Goal: Find contact information: Find contact information

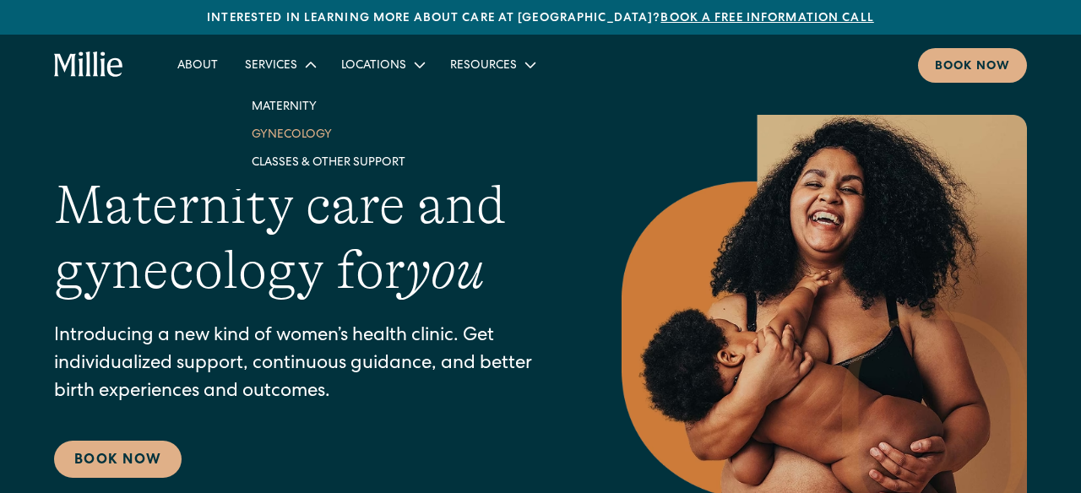
click at [296, 132] on link "Gynecology" at bounding box center [328, 134] width 181 height 28
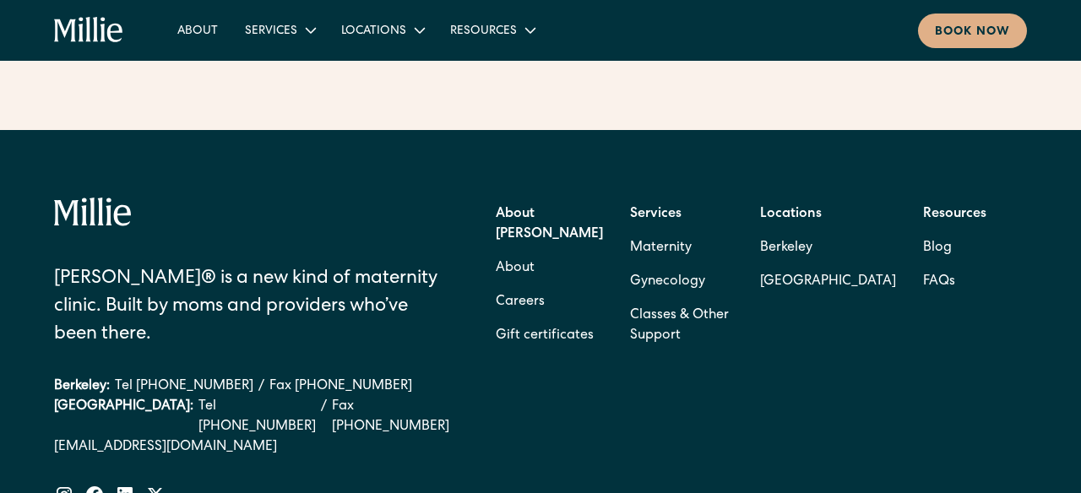
scroll to position [3678, 0]
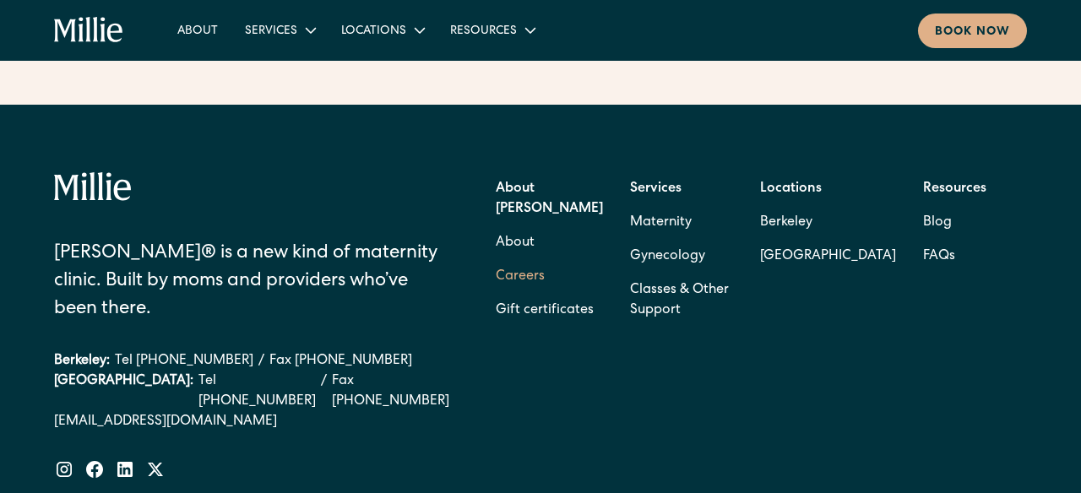
click at [528, 260] on link "Careers" at bounding box center [520, 277] width 49 height 34
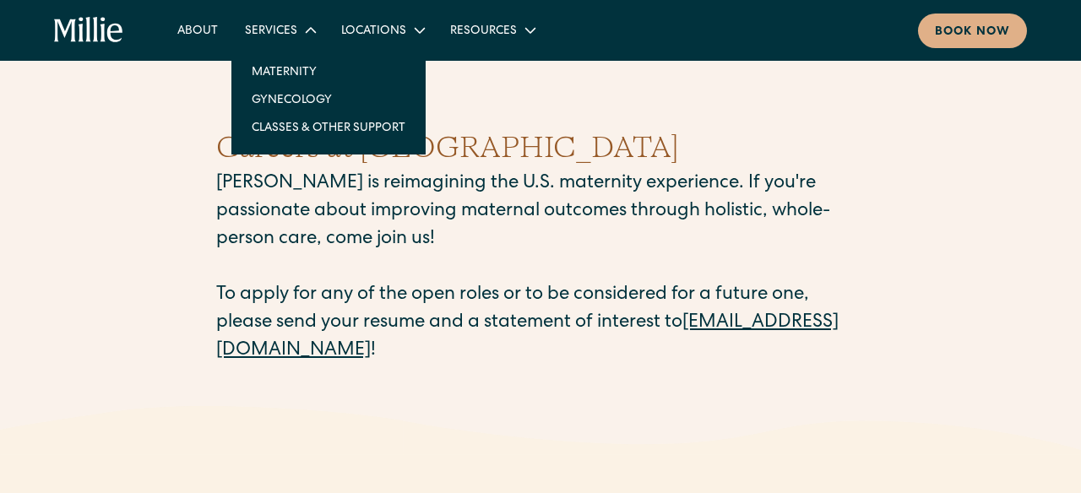
click at [269, 35] on div "Services" at bounding box center [271, 32] width 52 height 18
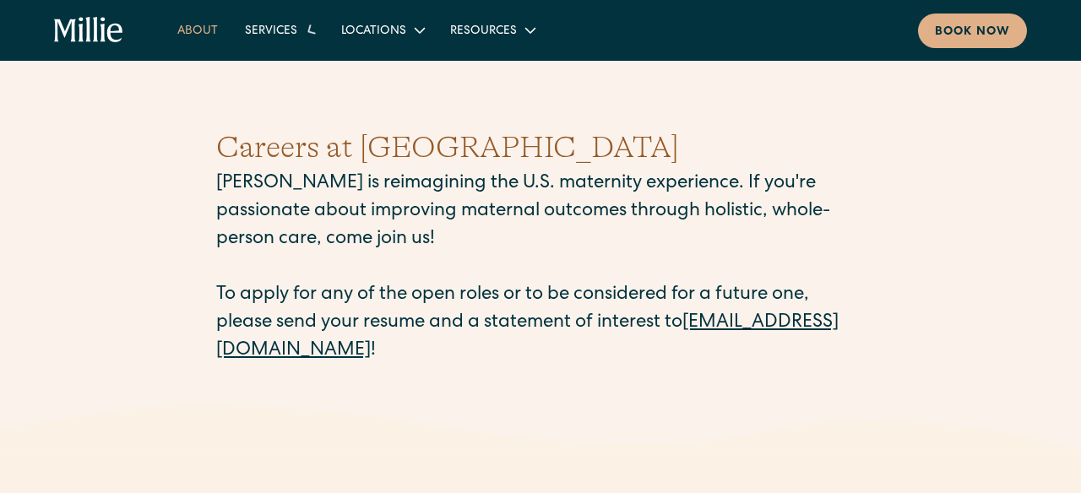
click at [187, 35] on link "About" at bounding box center [198, 30] width 68 height 28
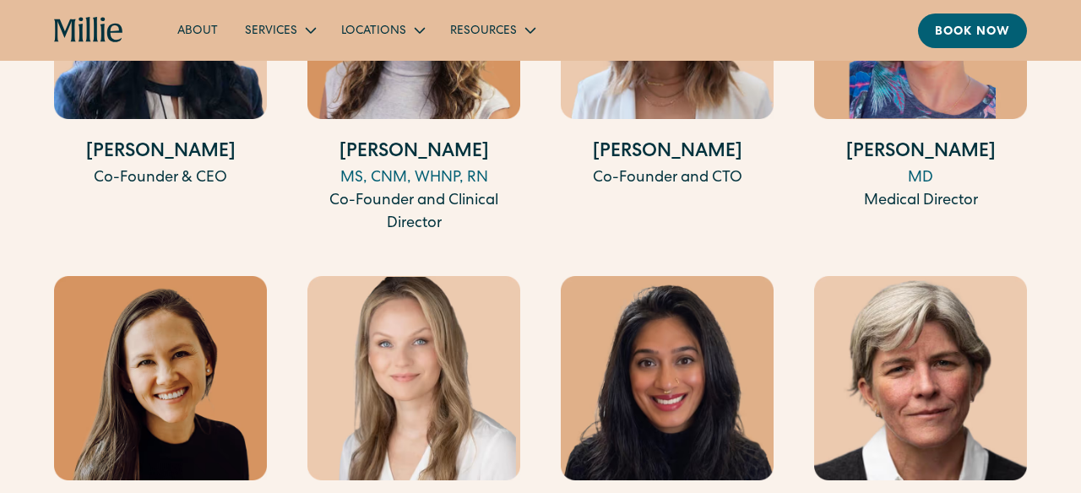
scroll to position [3284, 0]
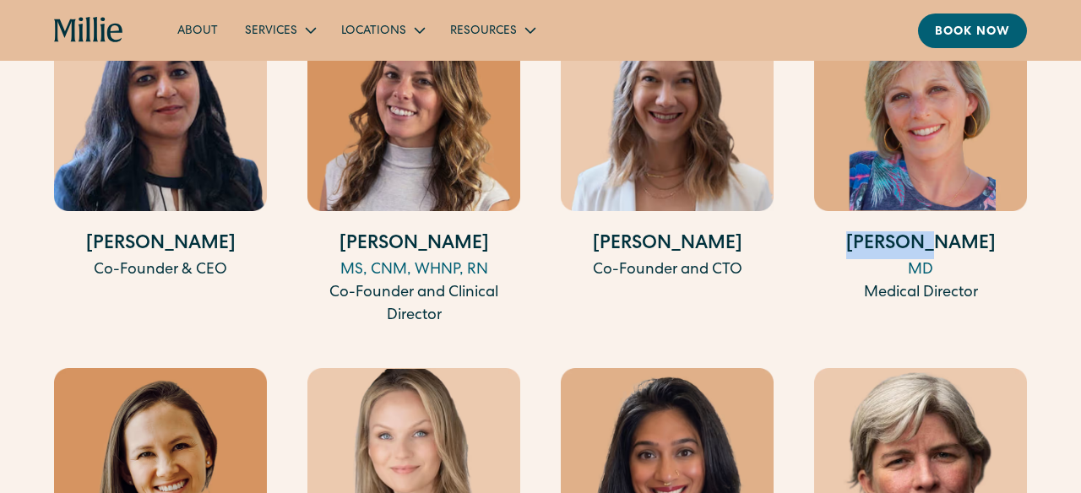
drag, startPoint x: 972, startPoint y: 253, endPoint x: 882, endPoint y: 253, distance: 90.4
click at [882, 253] on h4 "[PERSON_NAME]" at bounding box center [920, 245] width 213 height 28
copy h4 "[PERSON_NAME]"
click at [324, 314] on div "Co-Founder and Clinical Director" at bounding box center [413, 305] width 213 height 46
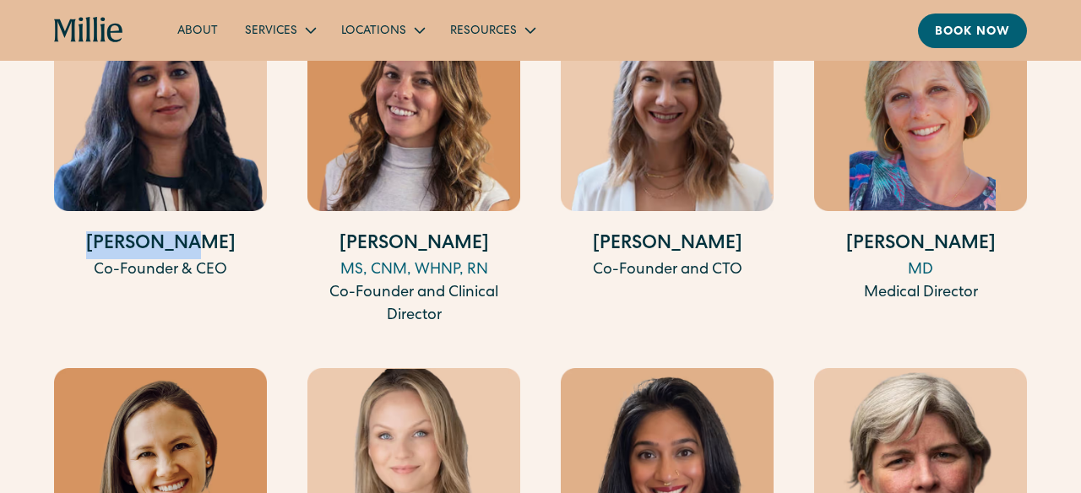
drag, startPoint x: 243, startPoint y: 256, endPoint x: 109, endPoint y: 256, distance: 134.3
click at [109, 256] on h4 "Anu Sharma" at bounding box center [160, 245] width 213 height 28
copy h4 "Anu Sharma"
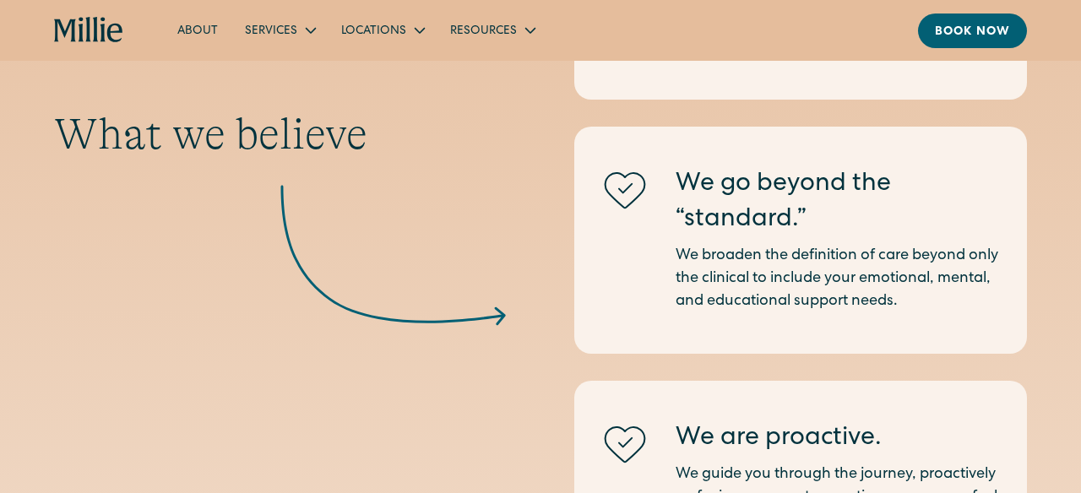
scroll to position [1819, 0]
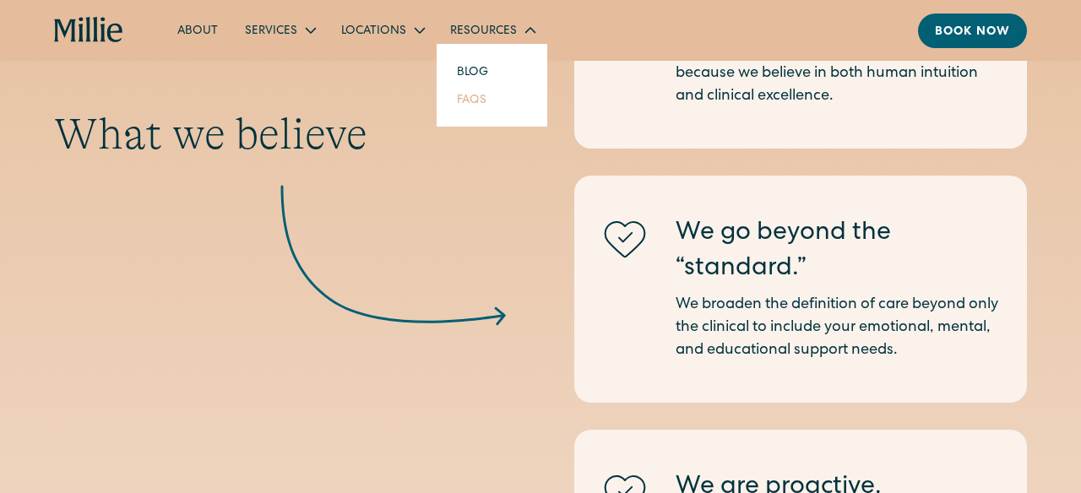
click at [472, 105] on link "FAQs" at bounding box center [471, 99] width 57 height 28
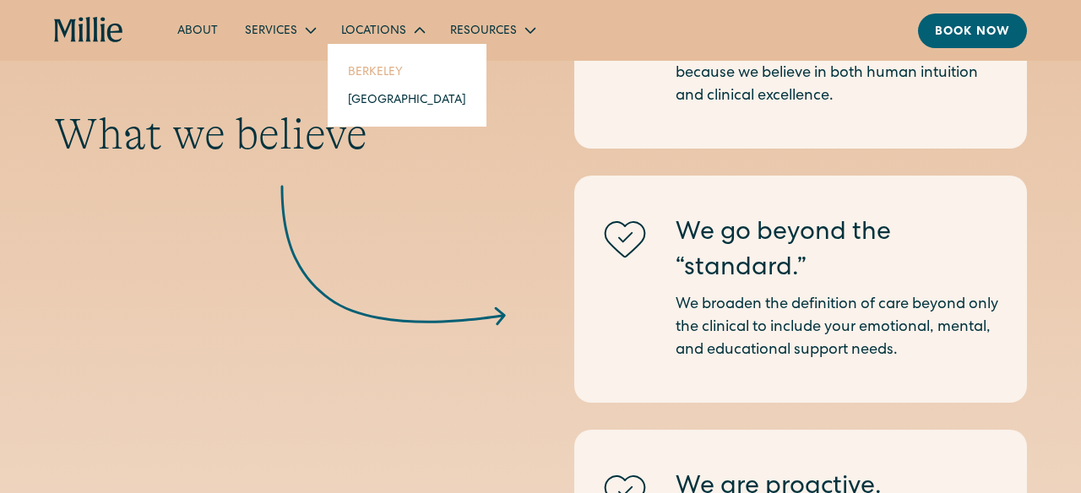
click at [386, 73] on link "Berkeley" at bounding box center [406, 71] width 145 height 28
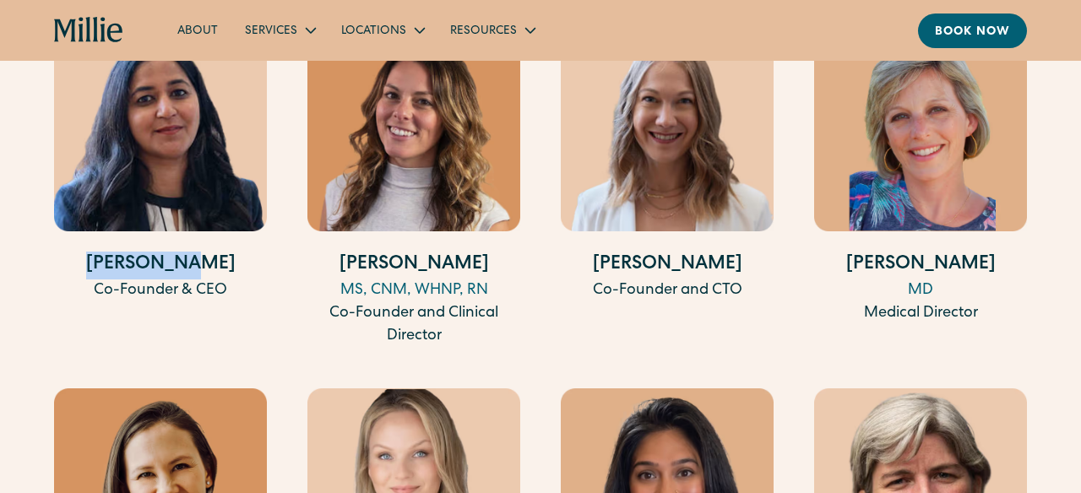
scroll to position [3325, 0]
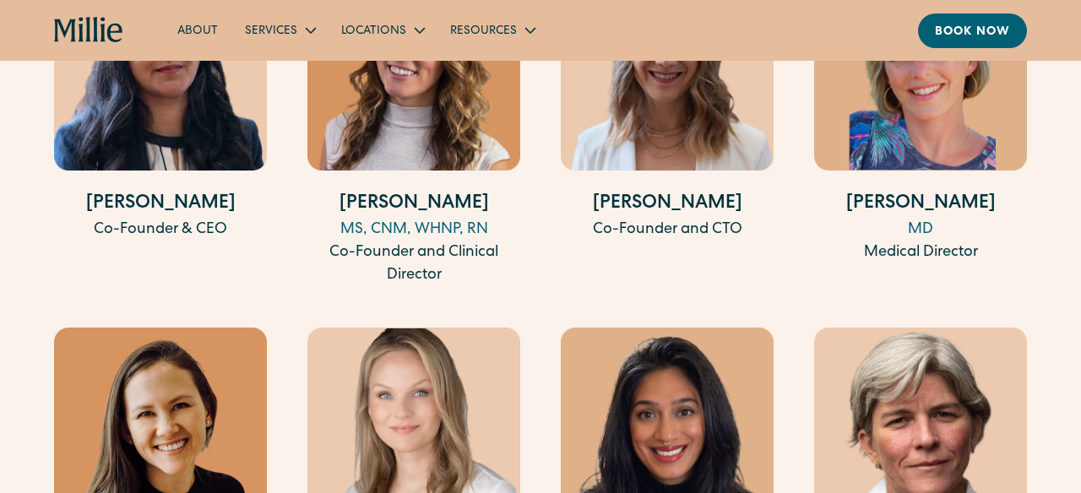
click at [224, 277] on div "Anu Sharma Co-Founder & CEO" at bounding box center [160, 127] width 213 height 321
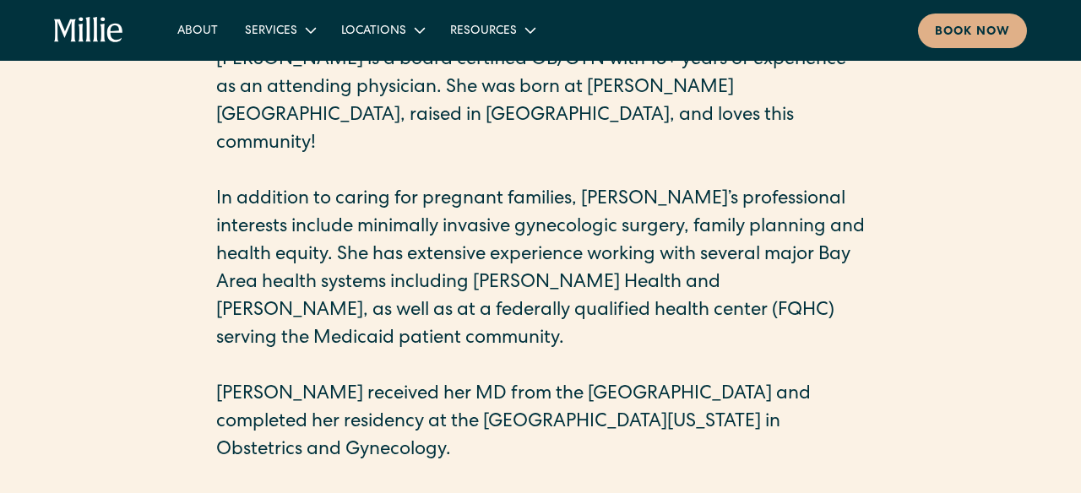
scroll to position [314, 0]
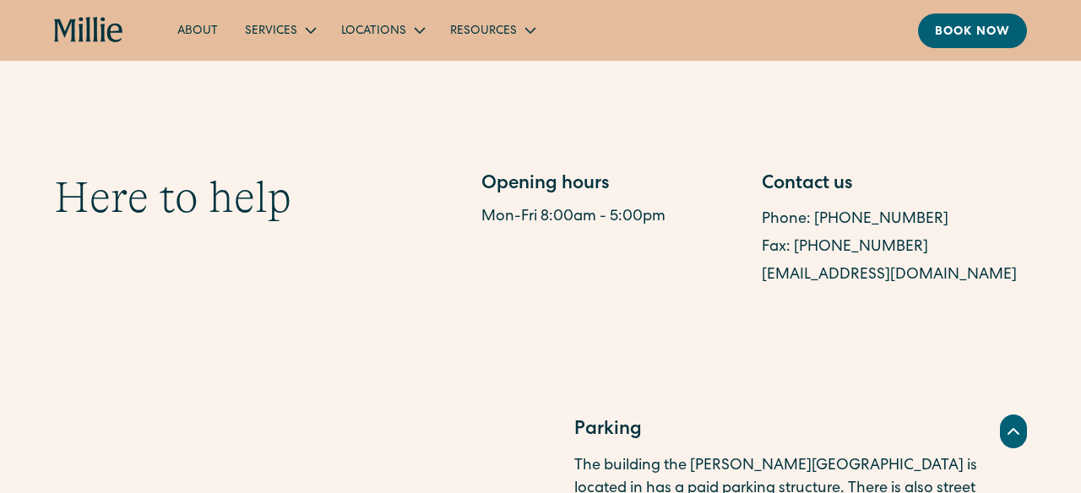
scroll to position [858, 0]
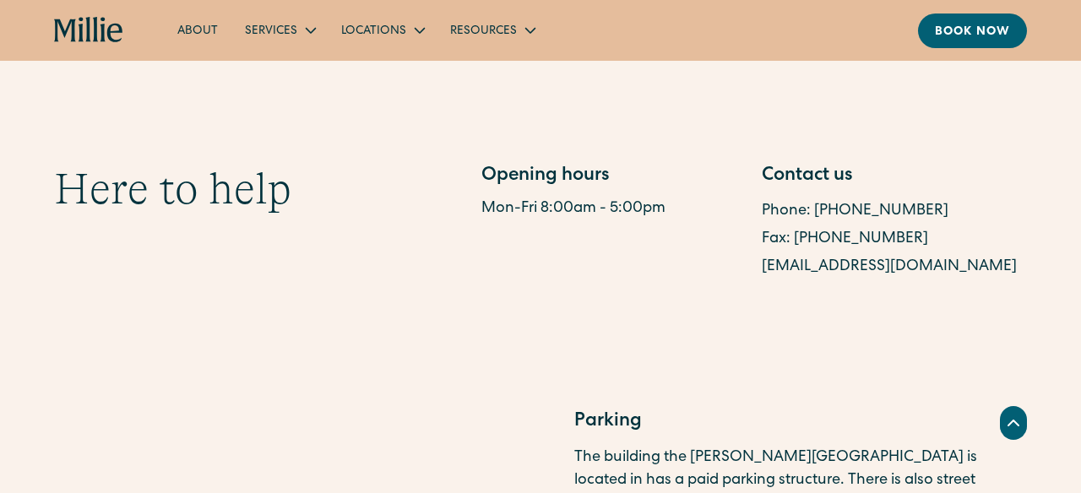
click at [931, 177] on div "Contact us" at bounding box center [894, 177] width 265 height 28
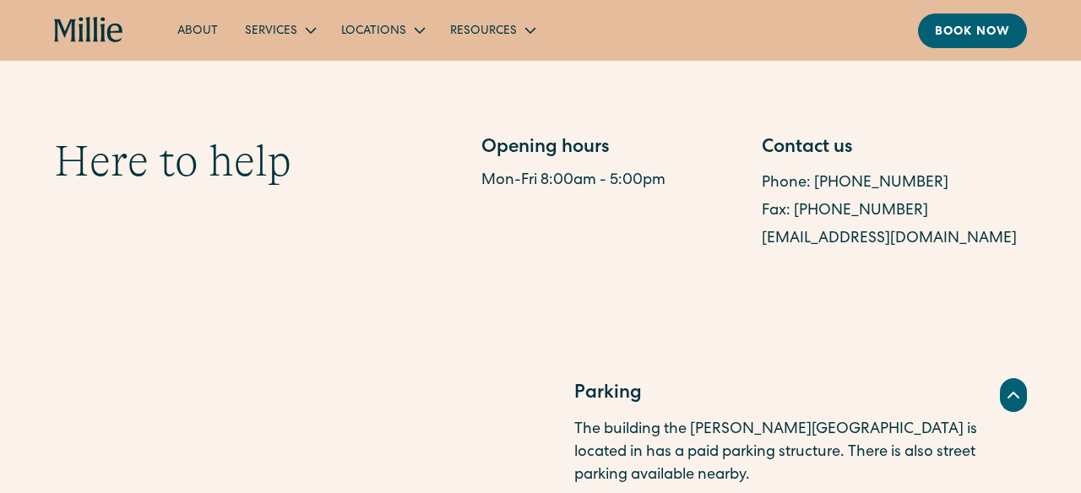
scroll to position [893, 0]
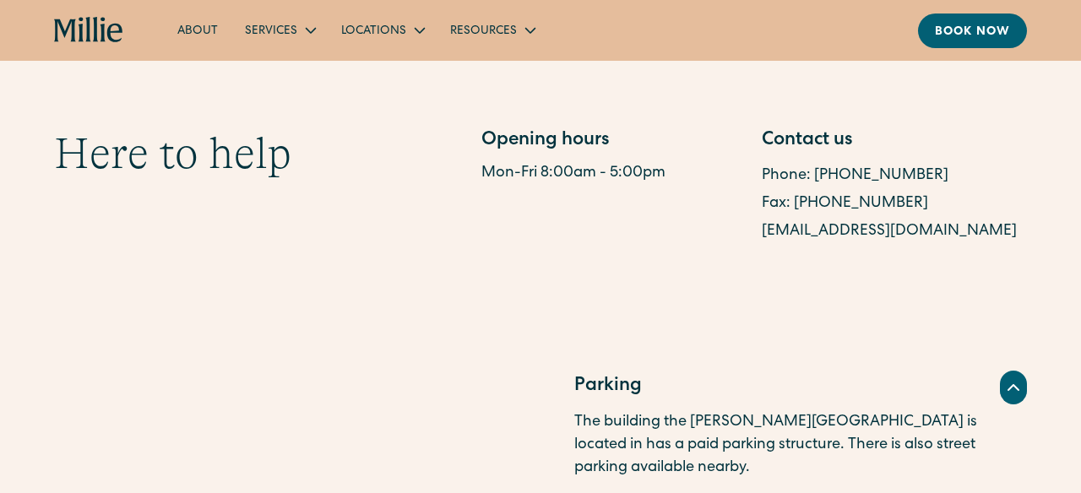
drag, startPoint x: 1006, startPoint y: 235, endPoint x: 761, endPoint y: 231, distance: 244.9
click at [762, 231] on div "berkeleysupport@millieclinic.com" at bounding box center [894, 232] width 265 height 28
copy link "[EMAIL_ADDRESS][DOMAIN_NAME]"
click at [787, 396] on div "Parking" at bounding box center [800, 388] width 453 height 34
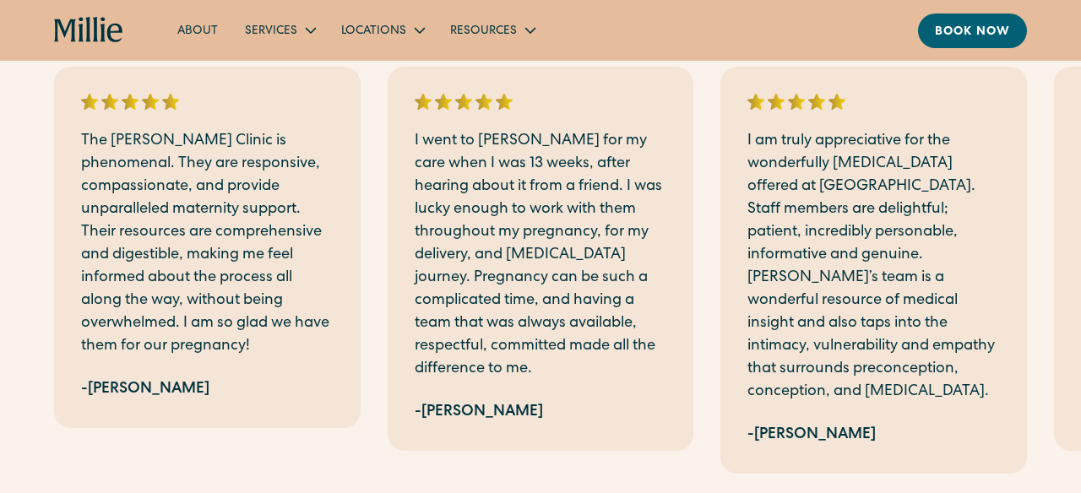
scroll to position [3811, 0]
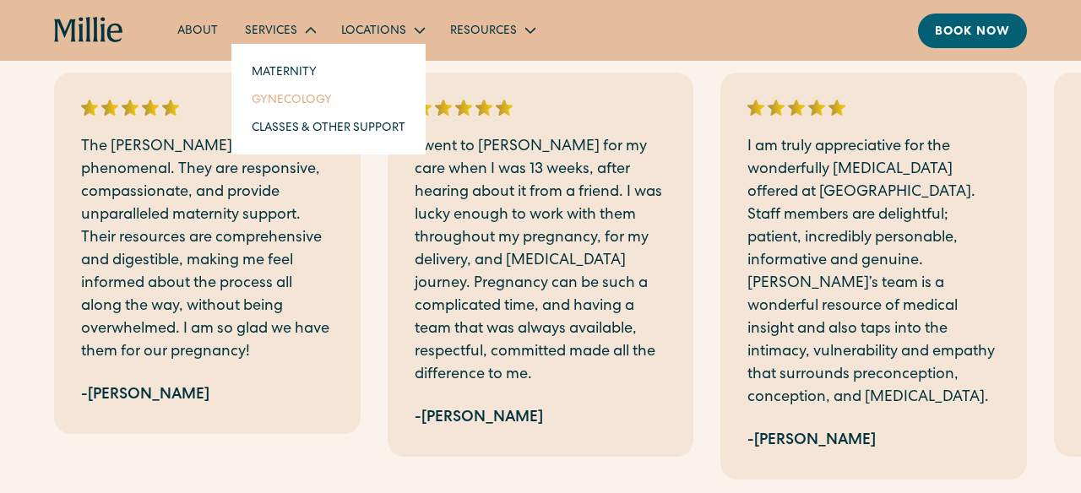
click at [278, 95] on link "Gynecology" at bounding box center [328, 99] width 181 height 28
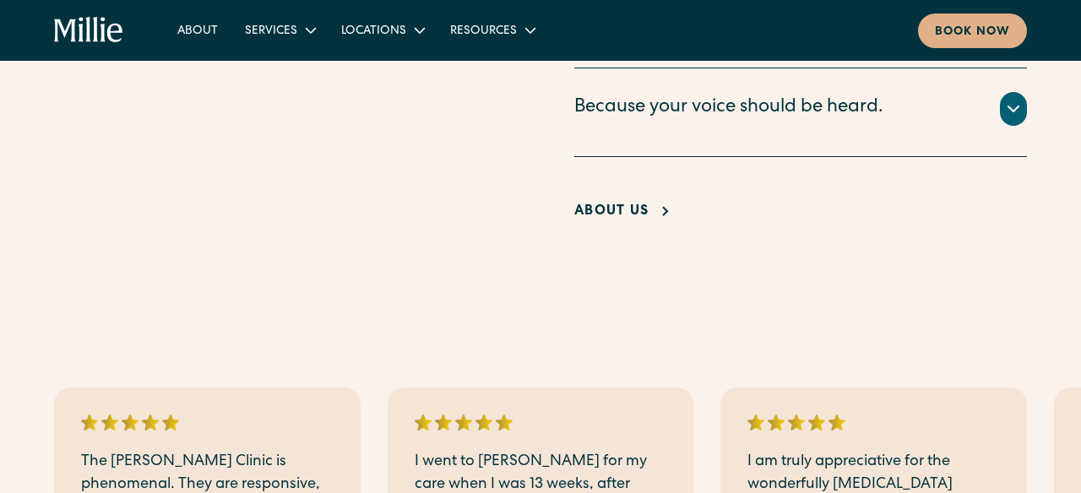
scroll to position [1866, 0]
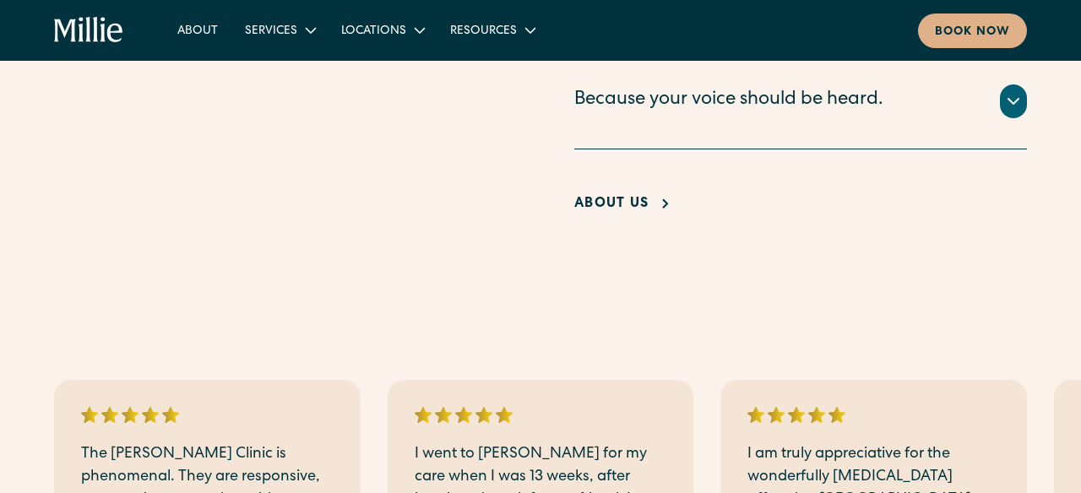
click at [620, 194] on div "About Us" at bounding box center [611, 204] width 74 height 20
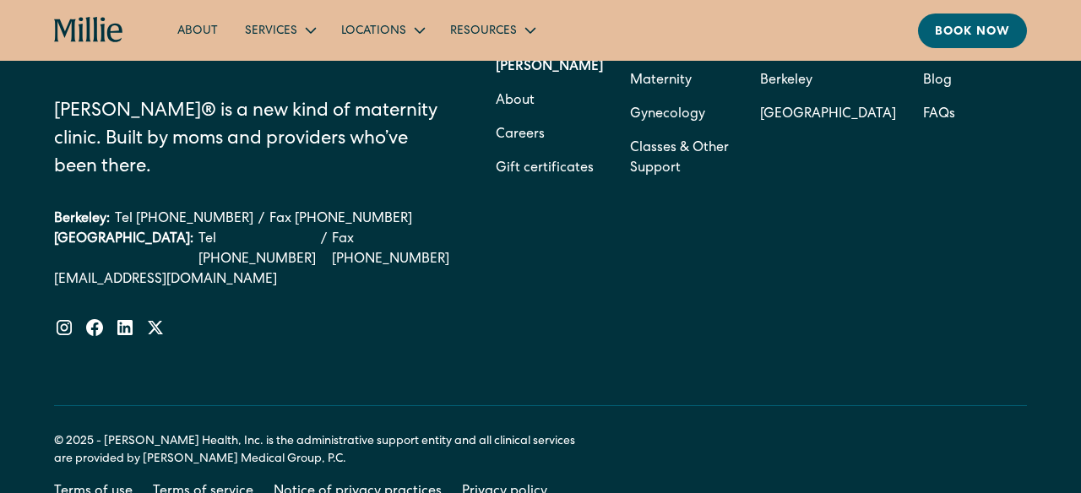
scroll to position [5581, 0]
